Goal: Information Seeking & Learning: Find specific fact

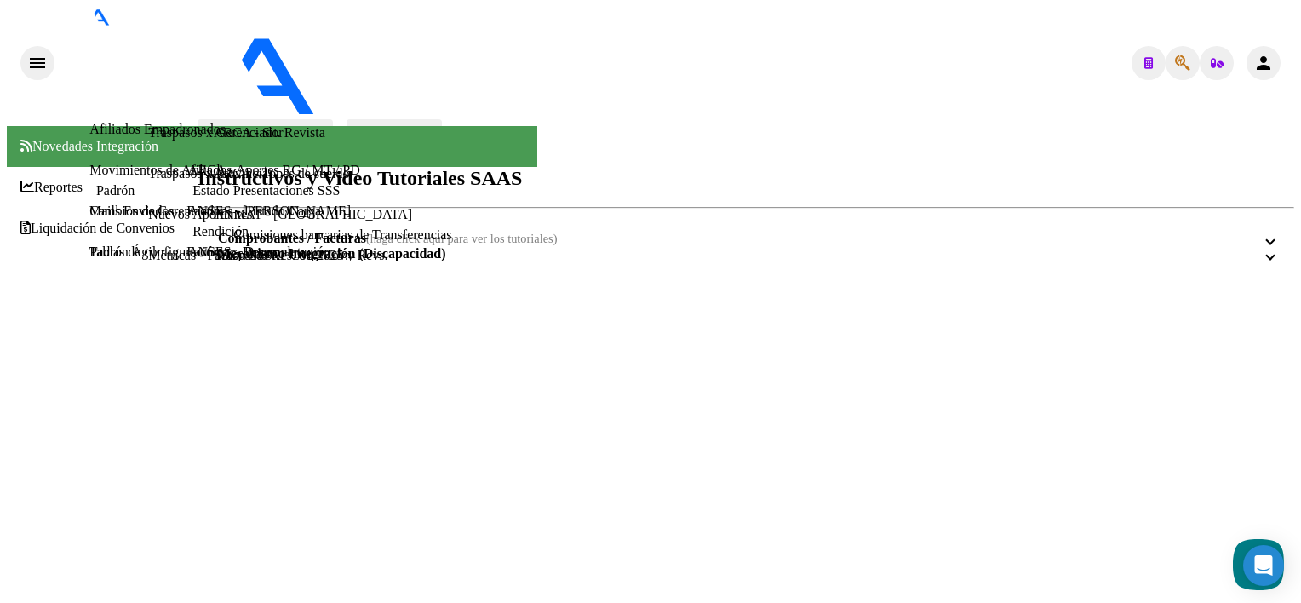
click at [1182, 63] on icon "button" at bounding box center [1182, 63] width 15 height 1
click at [180, 413] on div "Buscar (apellido, dni, [PERSON_NAME], [PERSON_NAME], cuit, obra social)" at bounding box center [103, 420] width 153 height 15
paste input "33.081.080"
click at [155, 413] on input "33.081.080" at bounding box center [103, 420] width 153 height 15
click at [131, 413] on input "33.081080" at bounding box center [103, 420] width 153 height 15
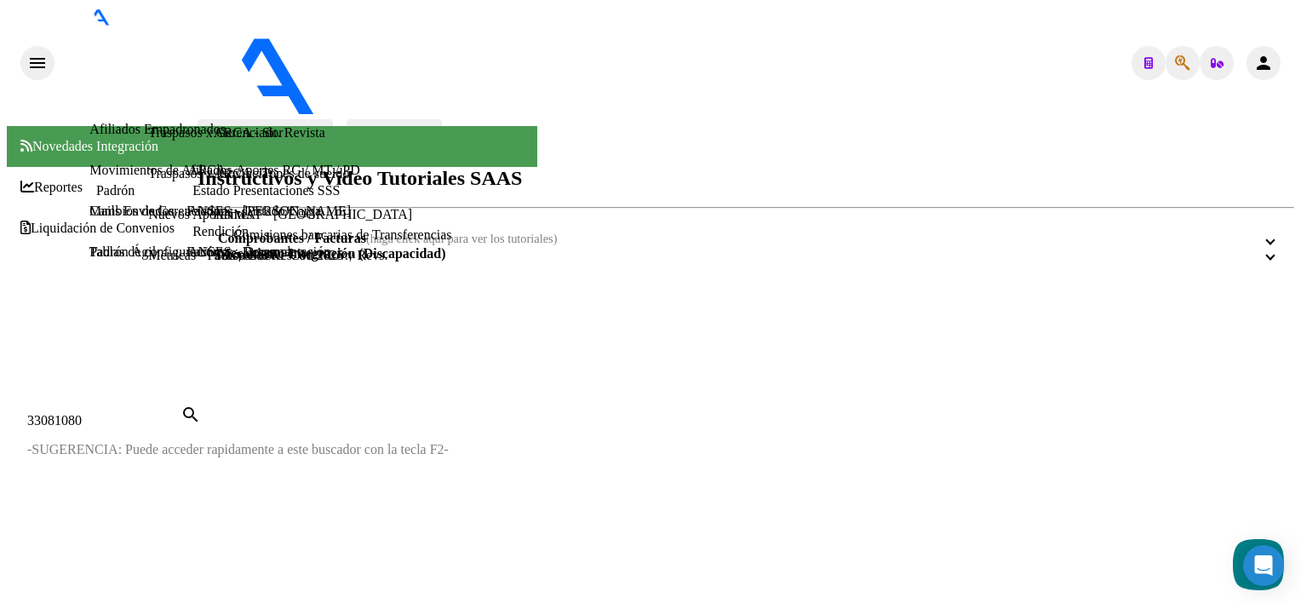
type input "33081080"
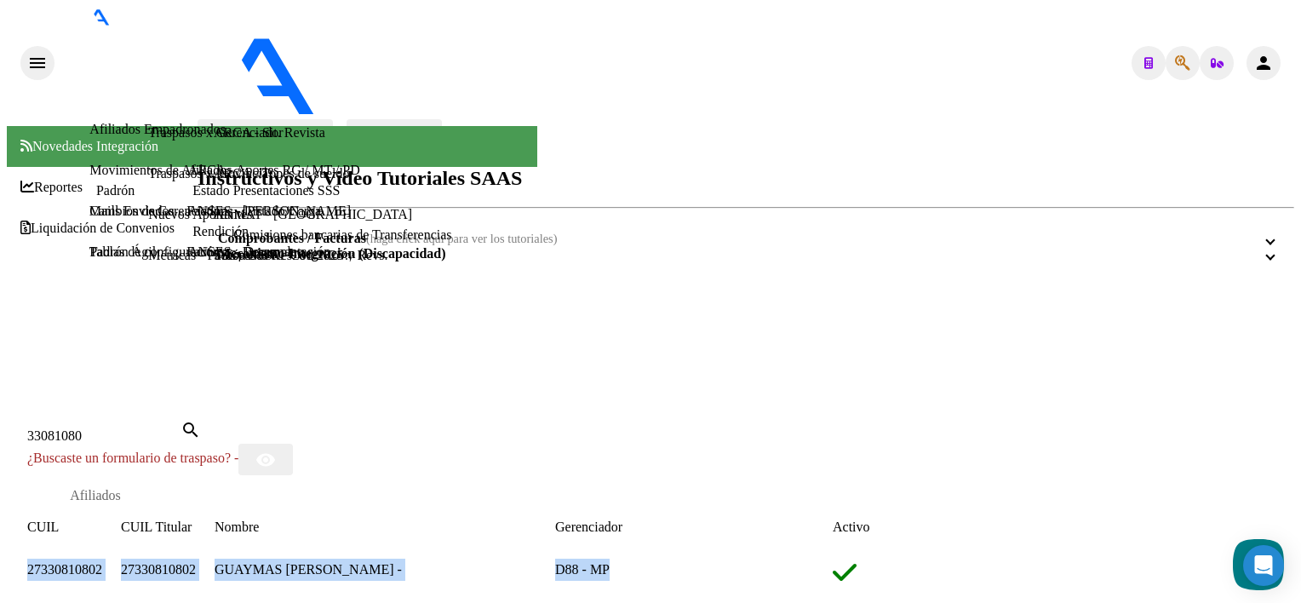
drag, startPoint x: 723, startPoint y: 328, endPoint x: 123, endPoint y: 340, distance: 599.4
click at [123, 558] on div "27330810802 27330810802 GUAYMAS [PERSON_NAME] - D88 - MP" at bounding box center [560, 573] width 1066 height 31
copy div "27330810802 27330810802 GUAYMAS [PERSON_NAME] - D88 - MP"
